Goal: Transaction & Acquisition: Purchase product/service

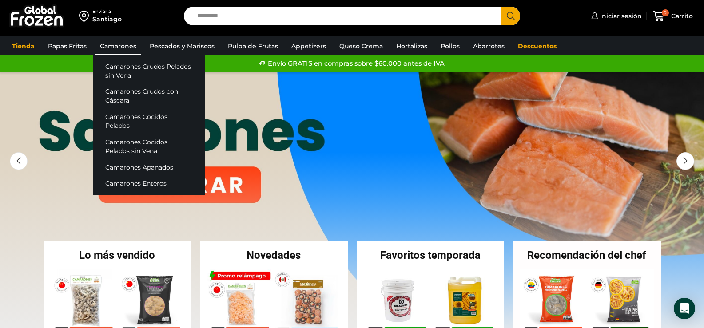
click at [120, 49] on link "Camarones" at bounding box center [118, 46] width 45 height 17
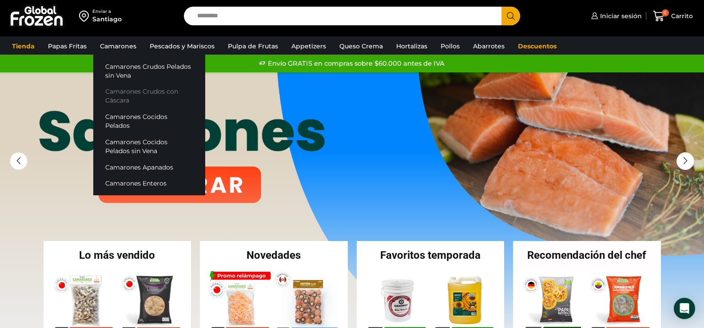
click at [126, 95] on link "Camarones Crudos con Cáscara" at bounding box center [149, 96] width 112 height 25
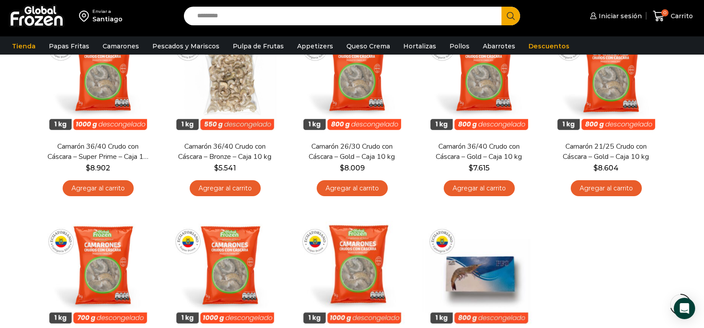
scroll to position [311, 0]
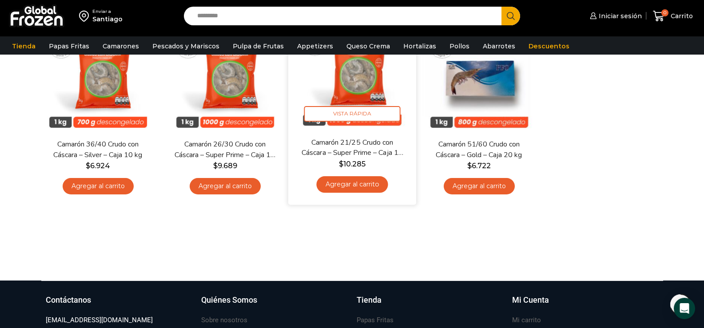
click at [368, 175] on div "Camarón 21/25 Crudo con Cáscara – Super Prime – Caja 10 kg $ 10.285 Agregar al …" at bounding box center [352, 168] width 115 height 61
click at [364, 182] on link "Agregar al carrito" at bounding box center [352, 184] width 72 height 16
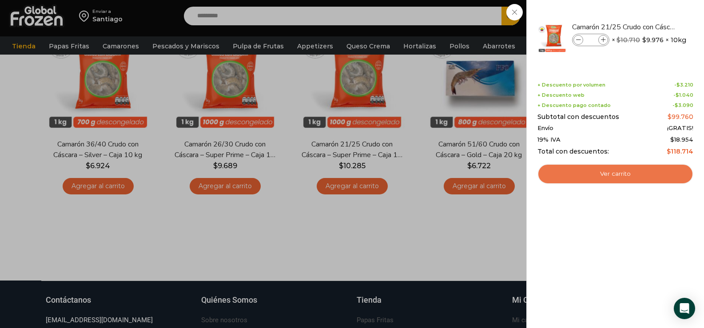
click at [636, 176] on link "Ver carrito" at bounding box center [616, 174] width 156 height 20
